Goal: Find specific page/section: Find specific page/section

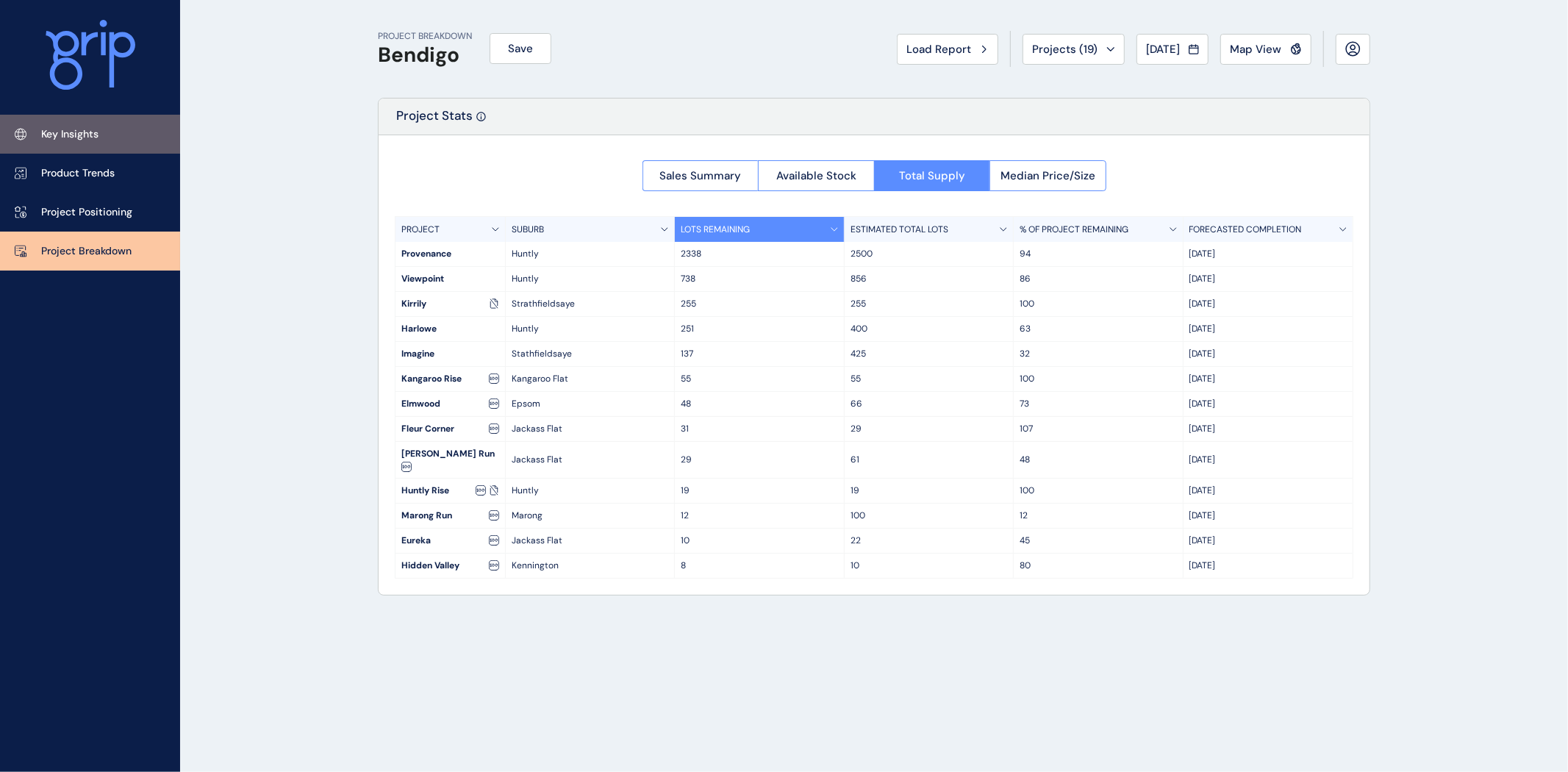
click at [81, 137] on p "Key Insights" at bounding box center [69, 134] width 57 height 15
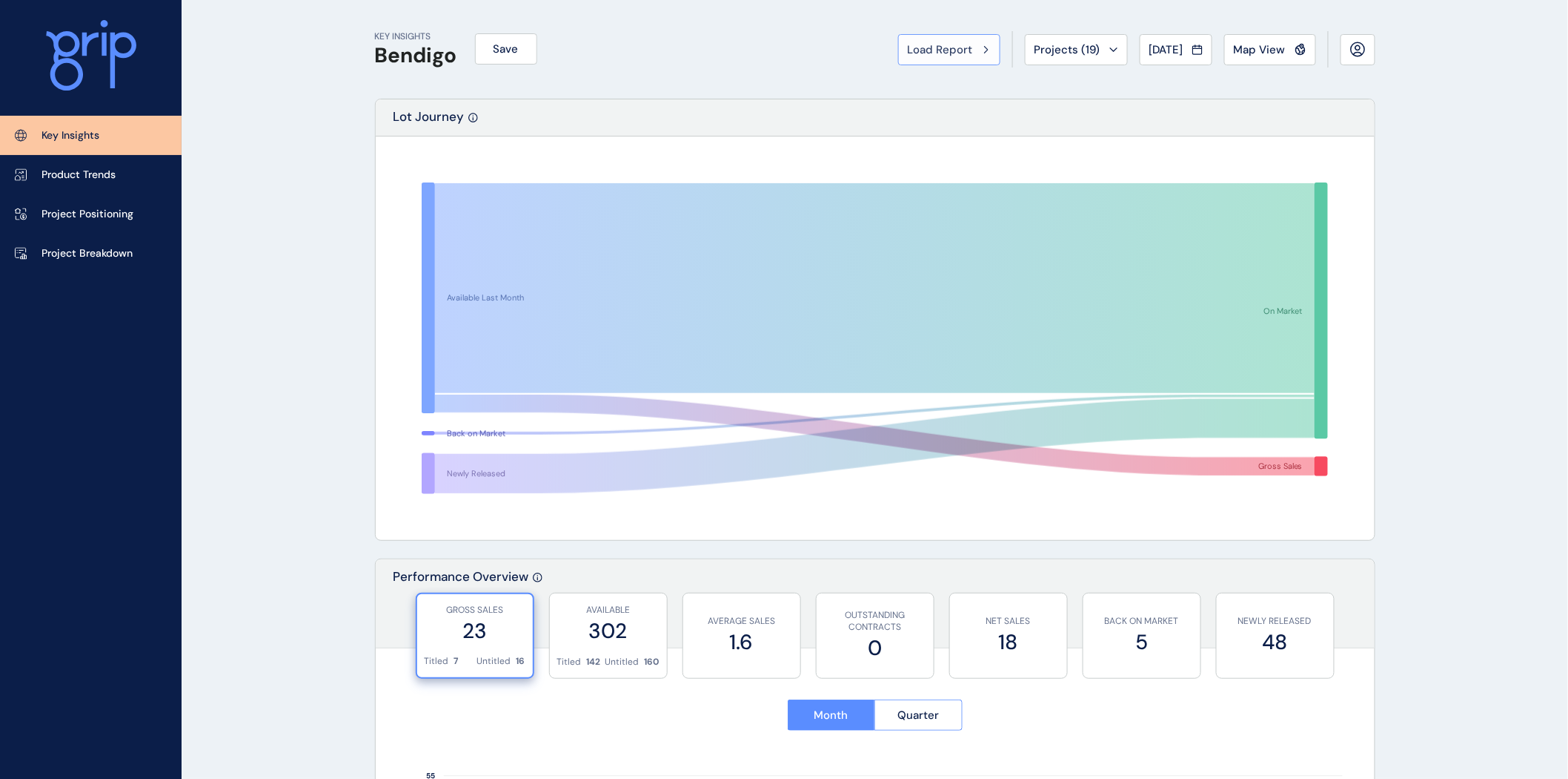
click at [944, 47] on span "Load Report" at bounding box center [940, 49] width 66 height 15
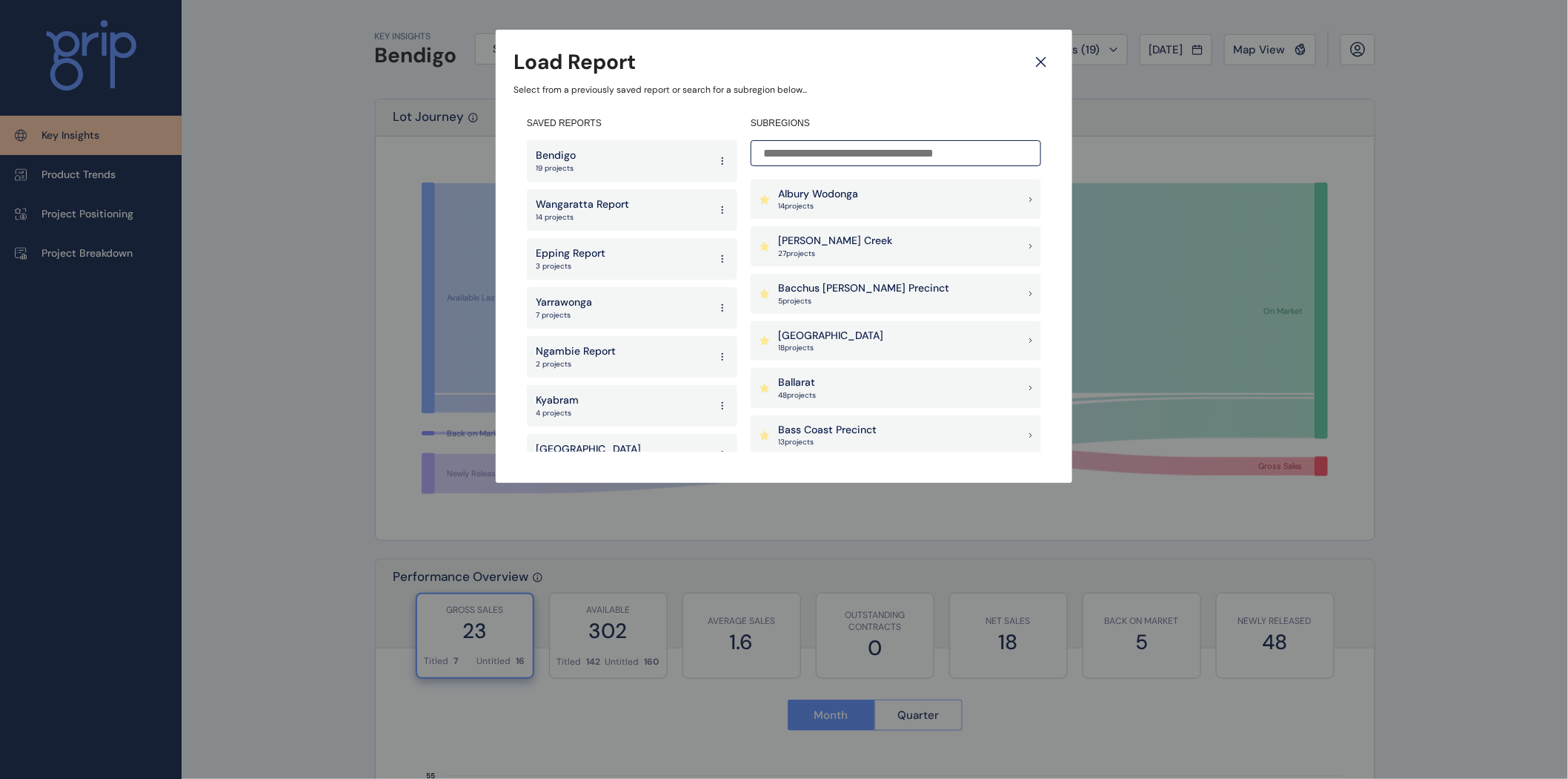
click at [898, 160] on input at bounding box center [896, 153] width 291 height 26
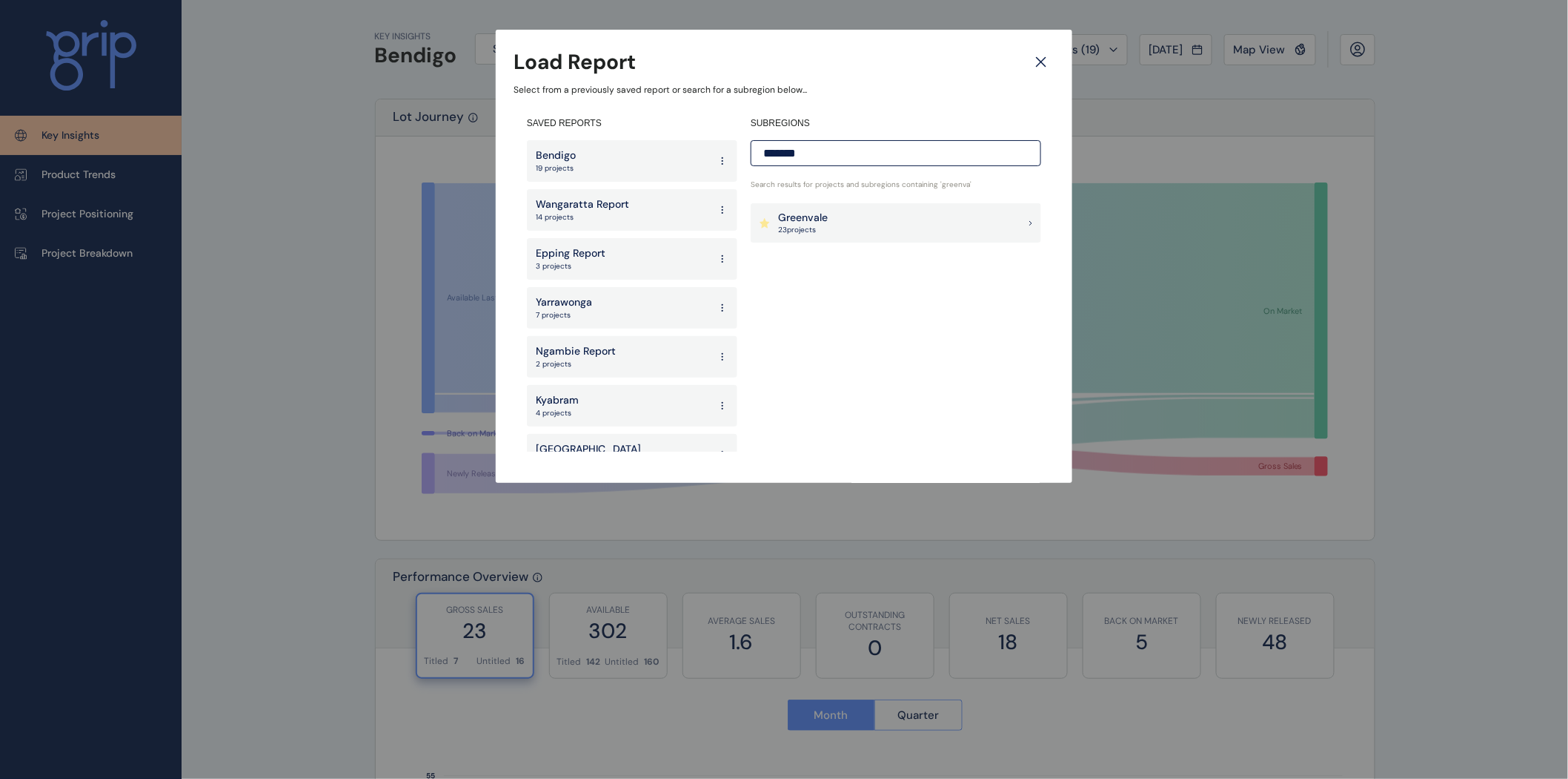
type input "*******"
click at [830, 222] on div "Greenvale 23 project s" at bounding box center [896, 223] width 291 height 40
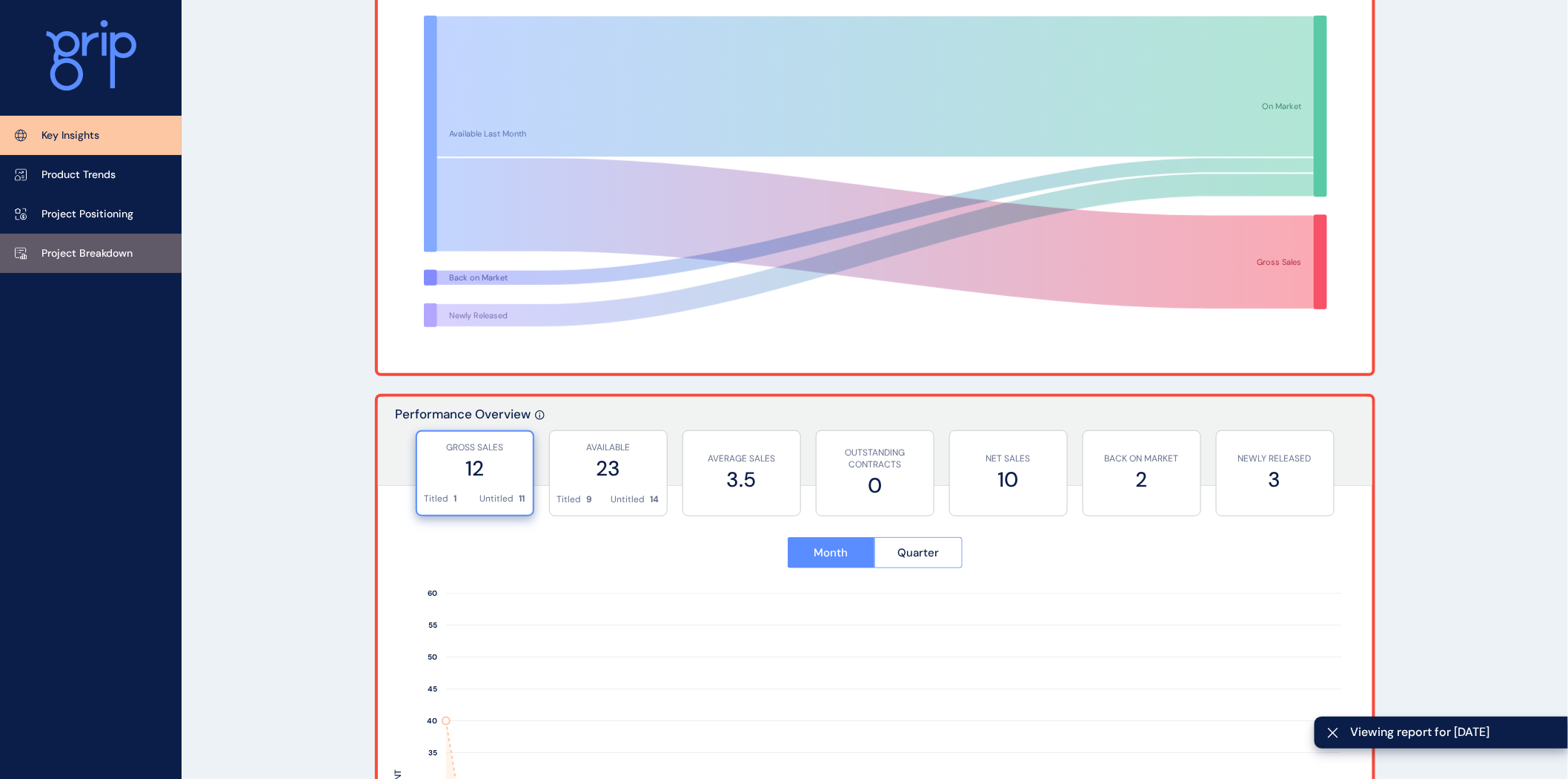
scroll to position [165, 0]
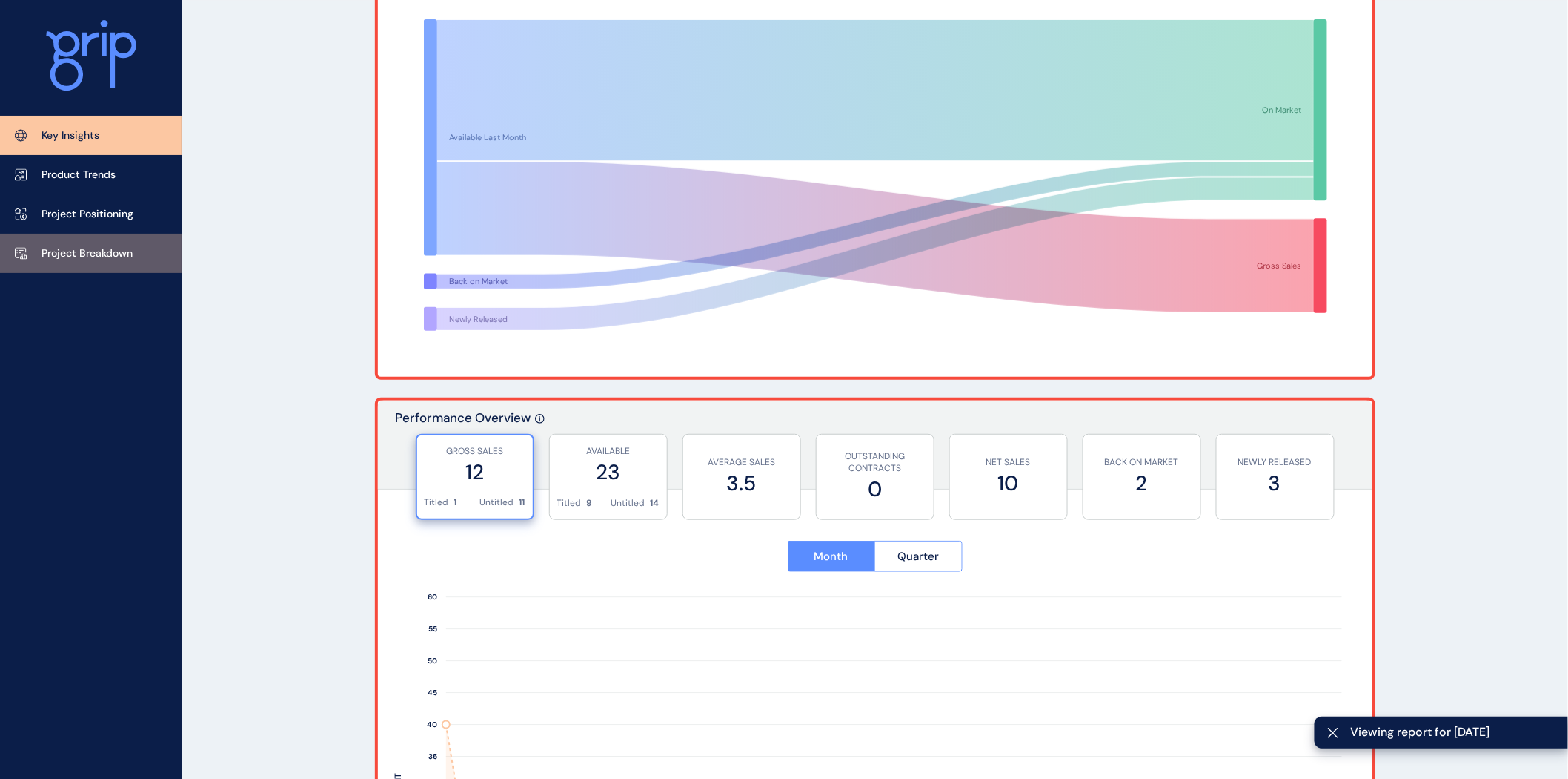
click at [75, 256] on p "Project Breakdown" at bounding box center [86, 253] width 91 height 15
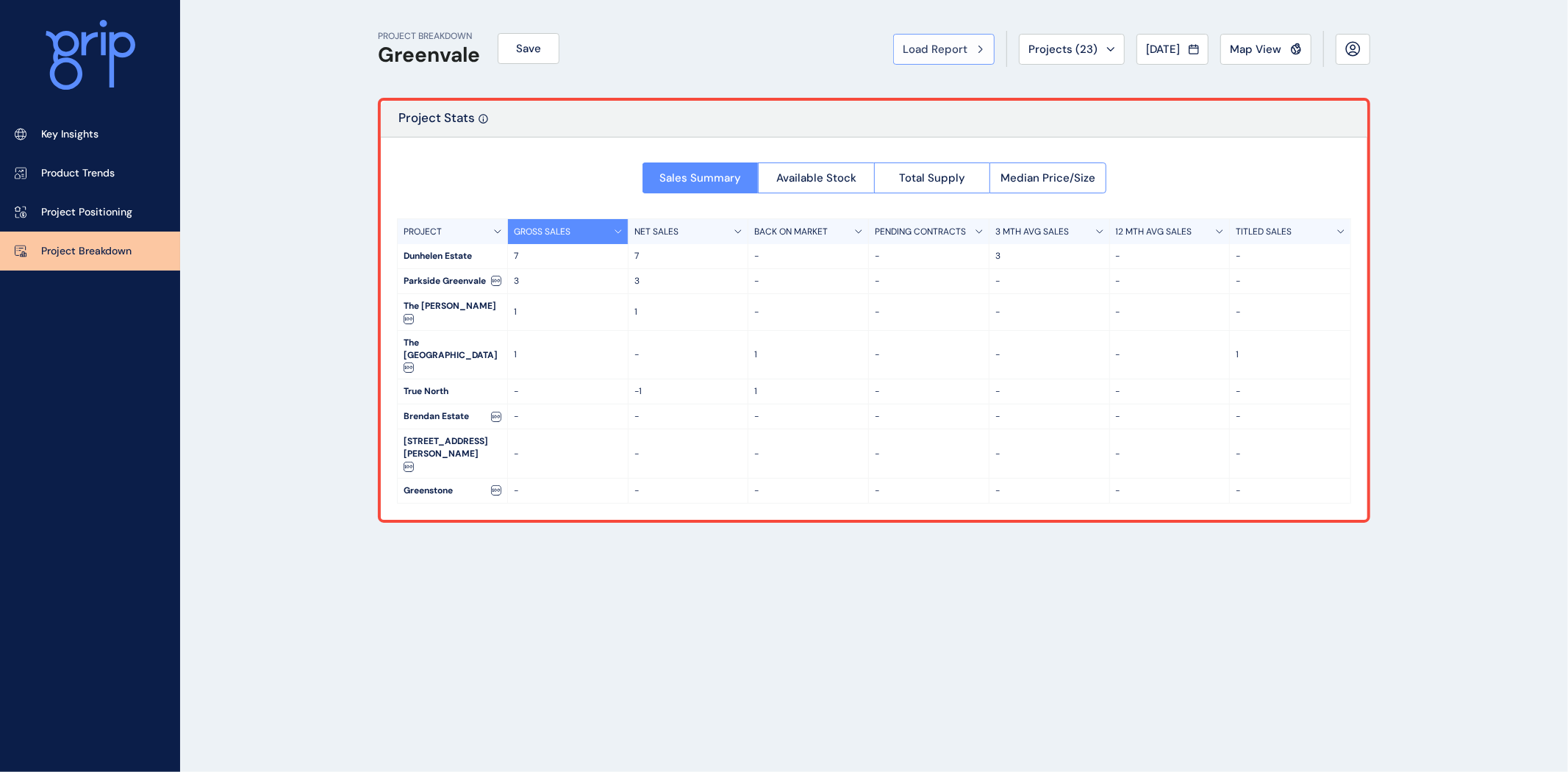
click at [902, 48] on span "Load Report" at bounding box center [934, 48] width 65 height 15
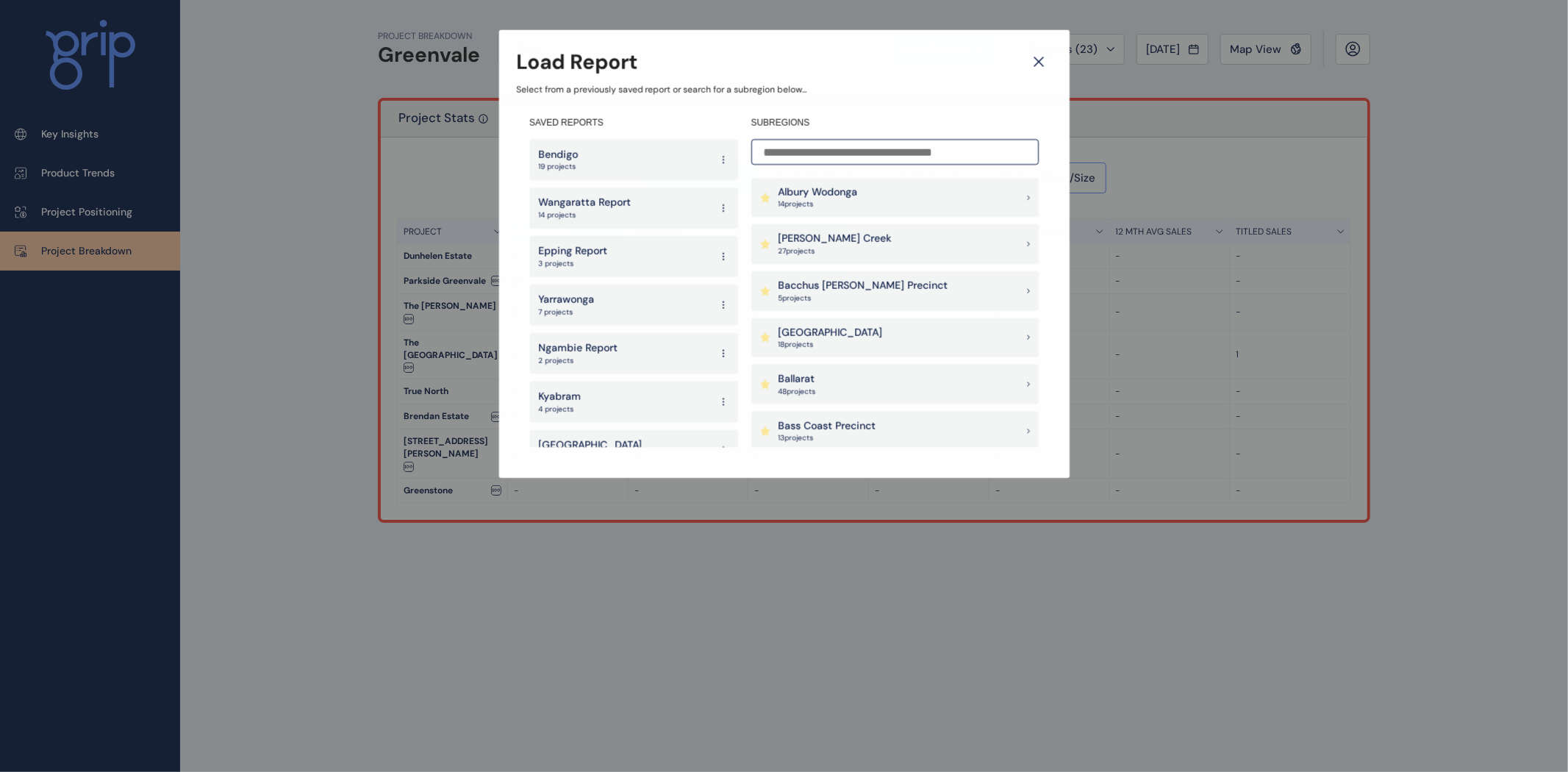
click at [815, 149] on input at bounding box center [895, 151] width 287 height 26
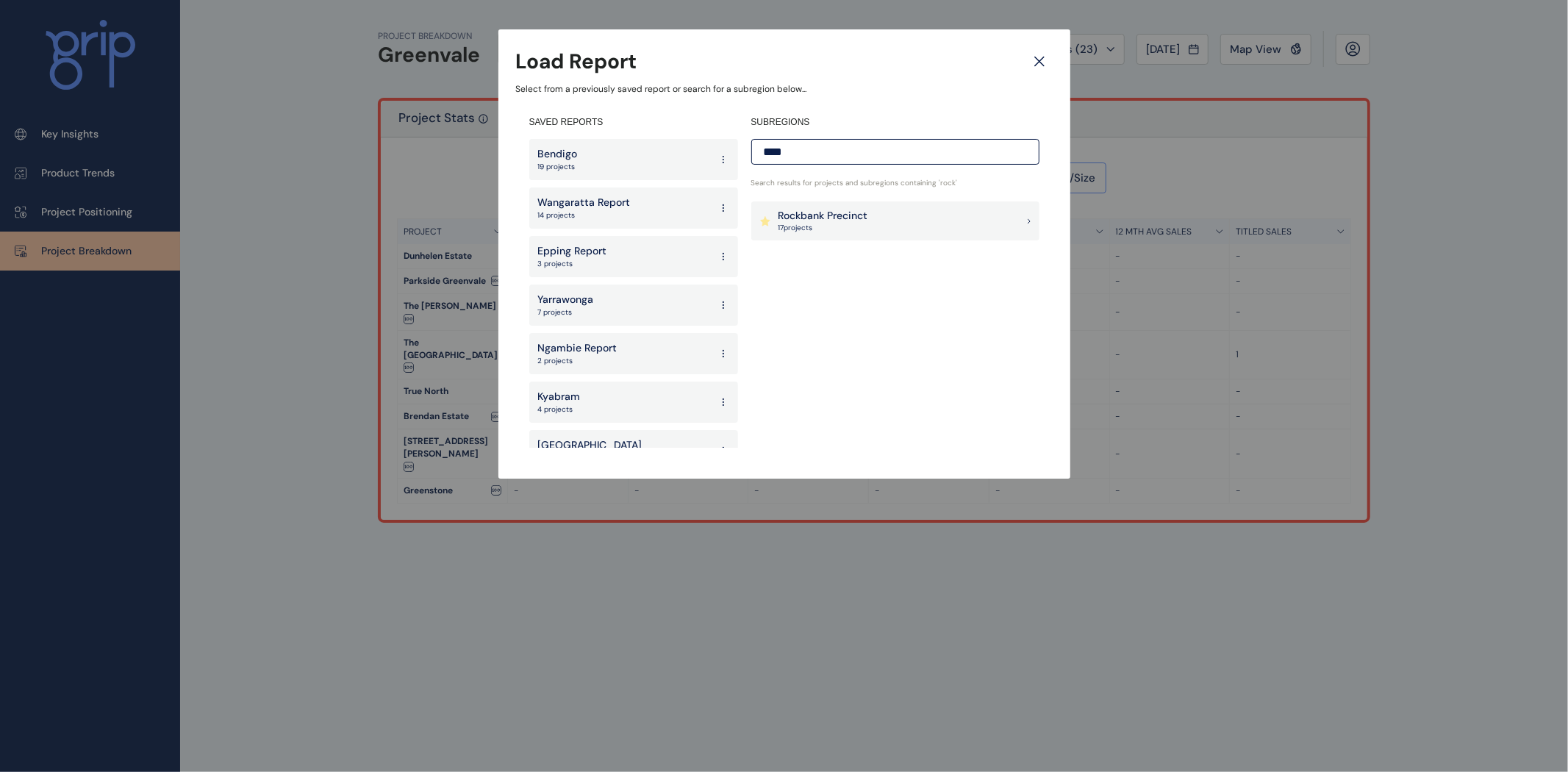
type input "****"
click at [818, 219] on p "Rockbank Precinct" at bounding box center [823, 215] width 89 height 15
